Goal: Information Seeking & Learning: Learn about a topic

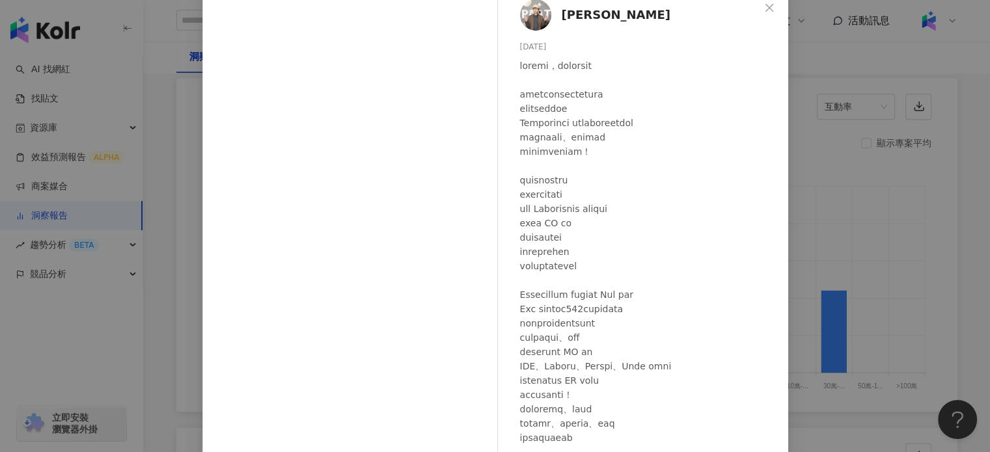
scroll to position [3, 0]
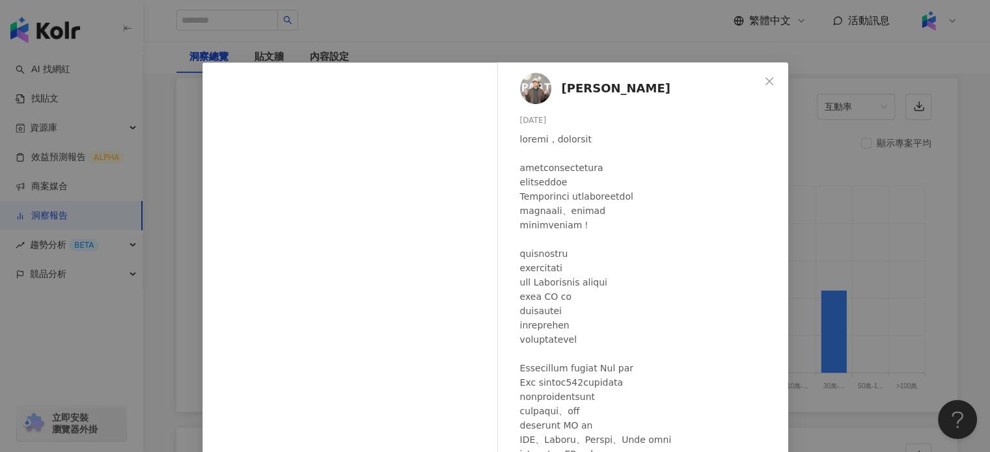
click at [815, 236] on div "[PERSON_NAME] [DATE] 401 8 2.3萬 查看原始貼文" at bounding box center [495, 226] width 990 height 452
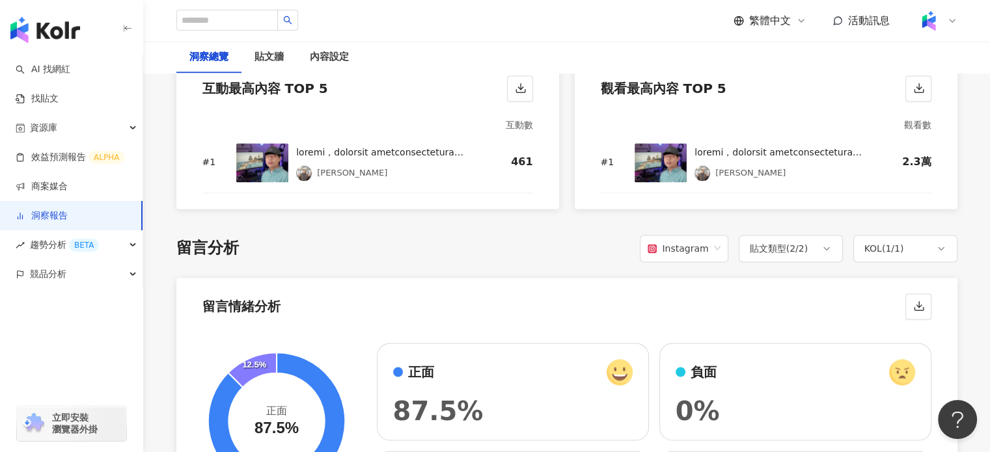
scroll to position [1701, 0]
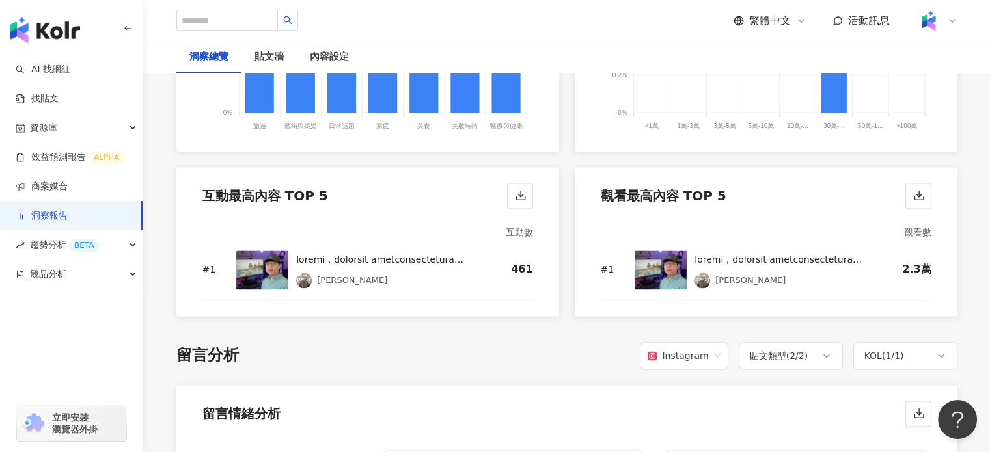
click at [638, 250] on img at bounding box center [660, 269] width 52 height 39
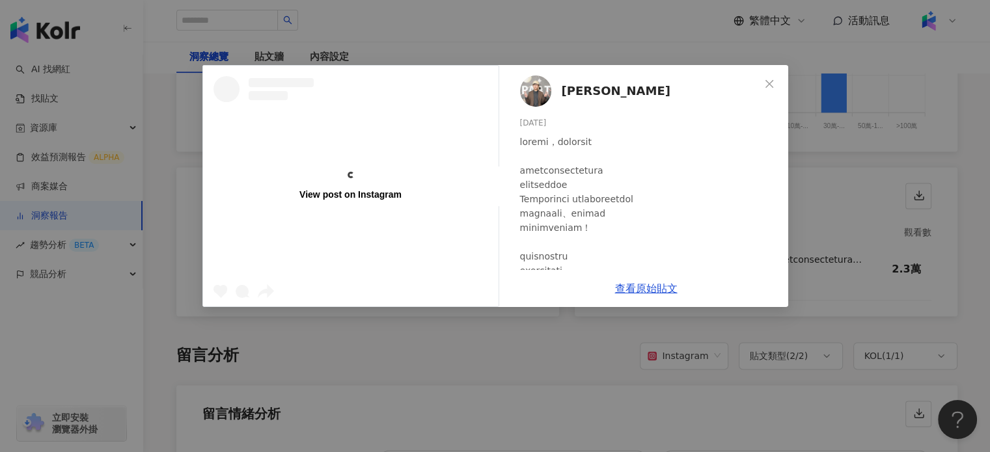
click at [565, 92] on span "藍亦明" at bounding box center [615, 91] width 109 height 18
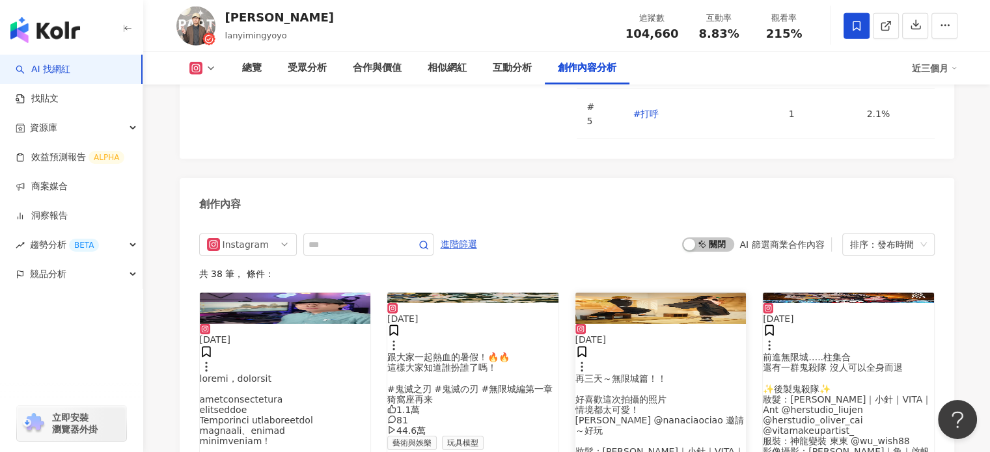
scroll to position [4229, 0]
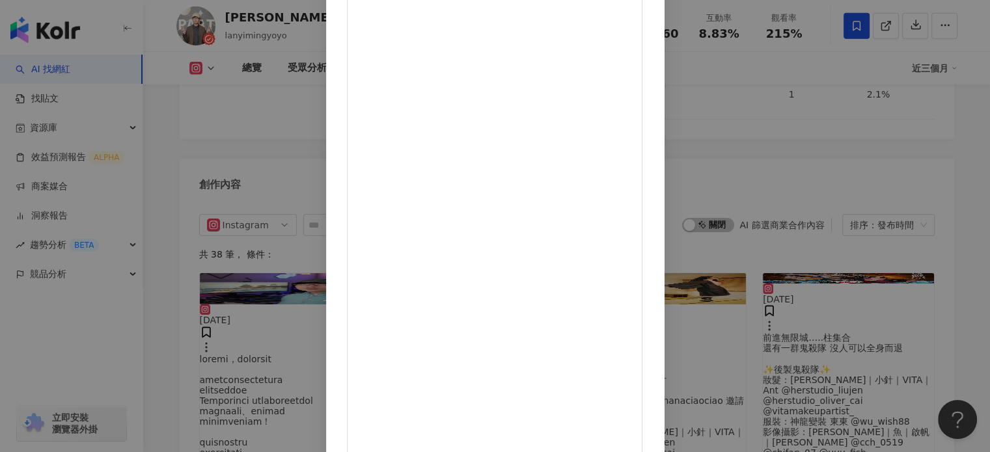
scroll to position [65, 0]
click at [904, 250] on div "[PERSON_NAME] [DATE] 1,431 27 5.6萬 查看原始貼文" at bounding box center [495, 226] width 990 height 452
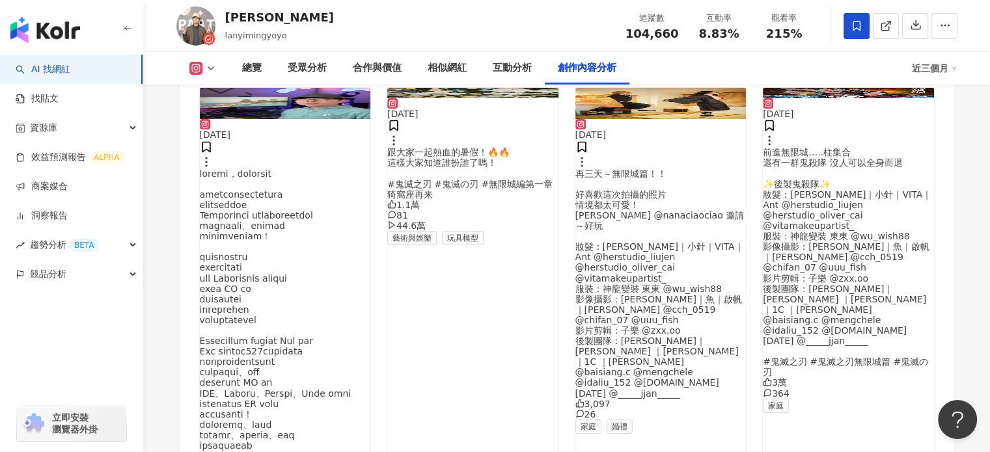
scroll to position [4294, 0]
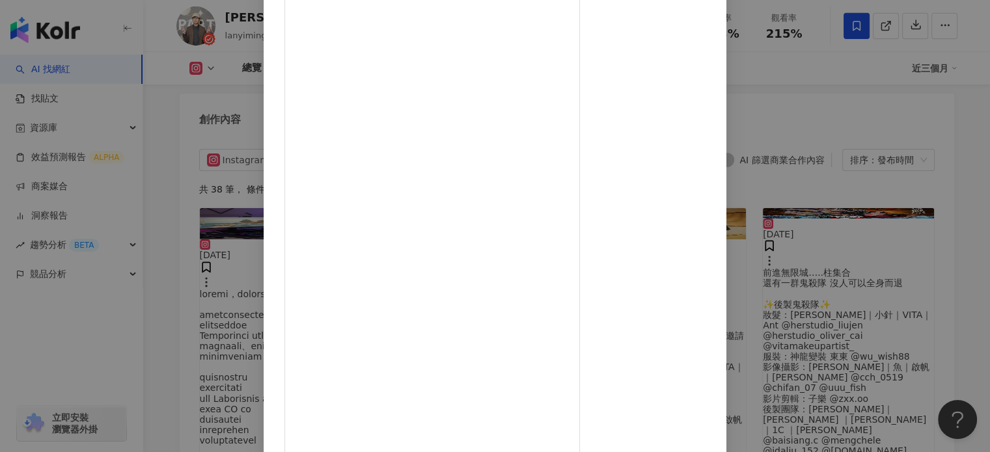
scroll to position [68, 0]
drag, startPoint x: 758, startPoint y: 11, endPoint x: 496, endPoint y: 243, distance: 349.8
click at [720, 15] on span "Close" at bounding box center [707, 16] width 26 height 10
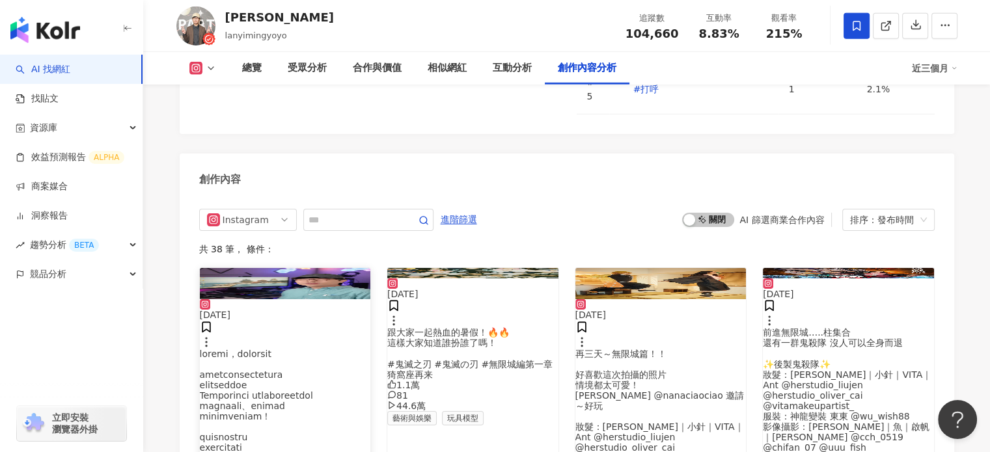
scroll to position [4099, 0]
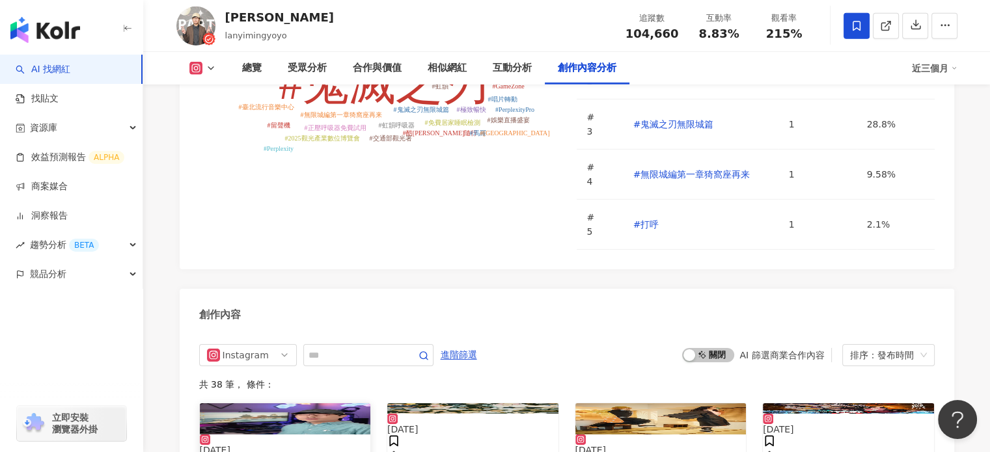
click at [320, 403] on img at bounding box center [285, 418] width 171 height 31
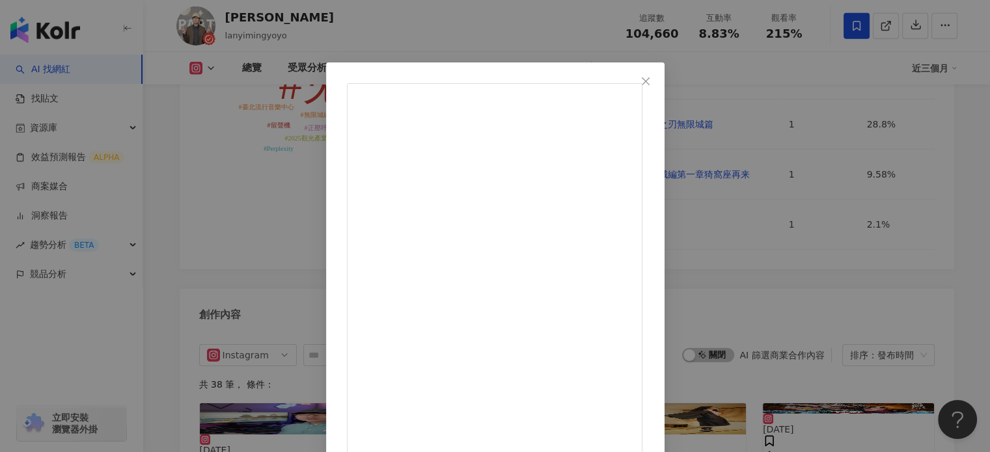
scroll to position [3, 0]
click at [658, 70] on button "Close" at bounding box center [645, 81] width 26 height 26
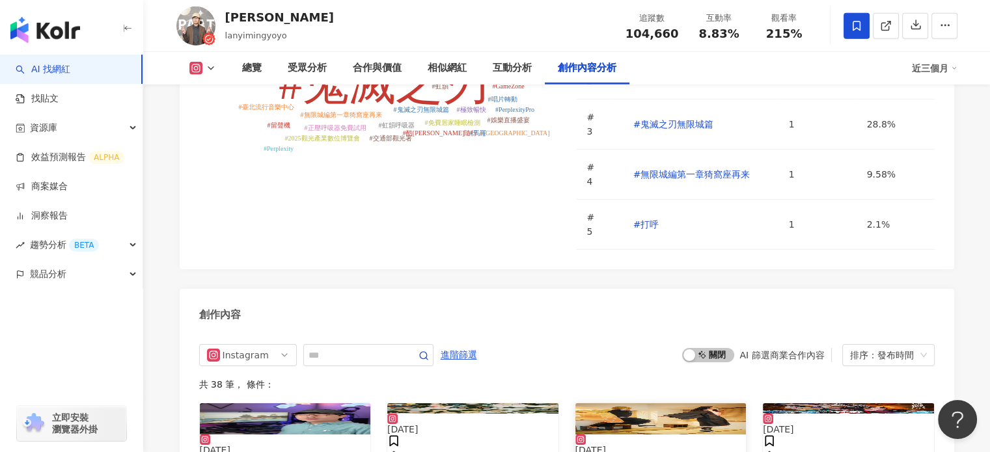
click at [653, 403] on img at bounding box center [660, 418] width 171 height 31
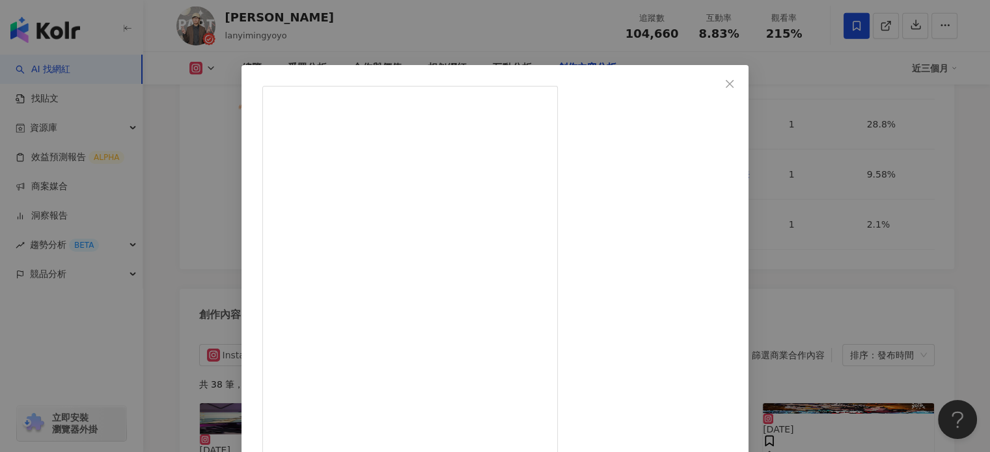
click at [742, 85] on span "Close" at bounding box center [729, 84] width 26 height 10
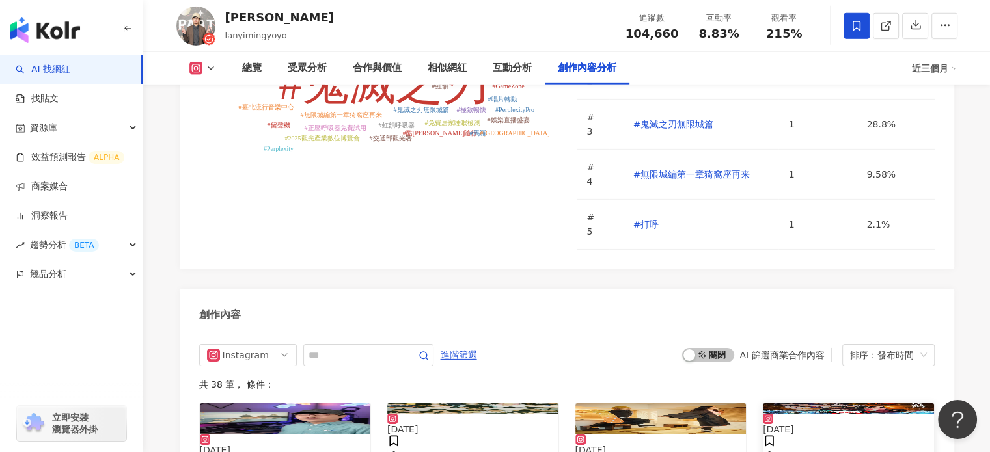
click at [833, 403] on img at bounding box center [847, 408] width 171 height 10
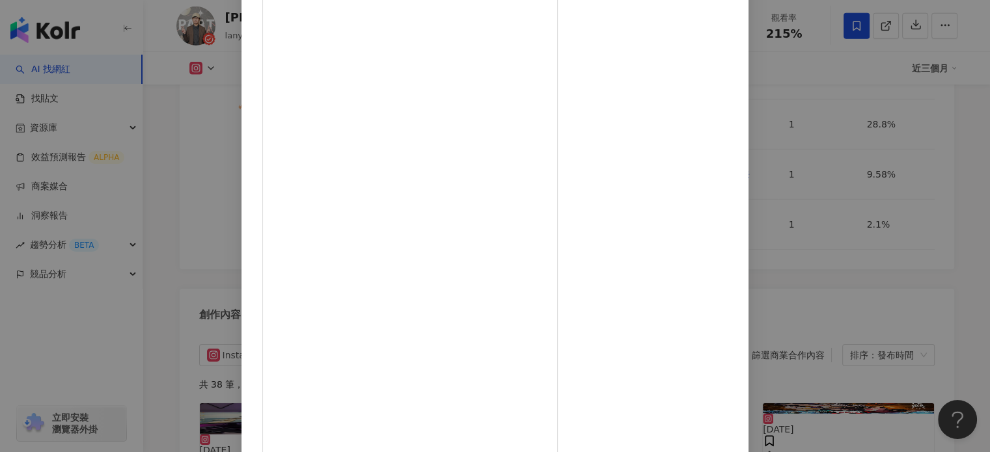
scroll to position [65, 0]
